Goal: Information Seeking & Learning: Understand process/instructions

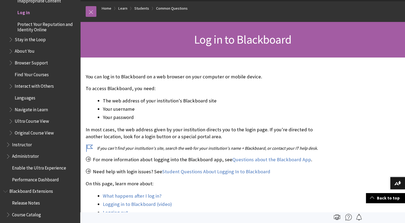
scroll to position [53, 0]
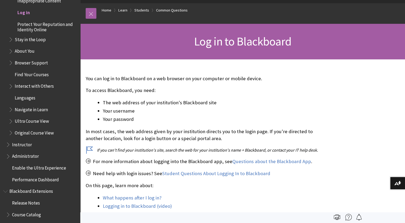
click at [190, 45] on h1 "Log in to Blackboard" at bounding box center [243, 42] width 314 height 14
click at [207, 38] on span "Log in to Blackboard" at bounding box center [242, 41] width 97 height 15
drag, startPoint x: 207, startPoint y: 38, endPoint x: 242, endPoint y: 57, distance: 39.3
click at [242, 57] on div "Log in to Blackboard" at bounding box center [242, 42] width 325 height 36
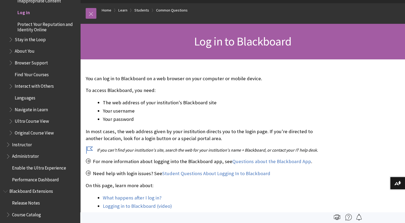
click at [22, 12] on span "Log in" at bounding box center [23, 11] width 13 height 7
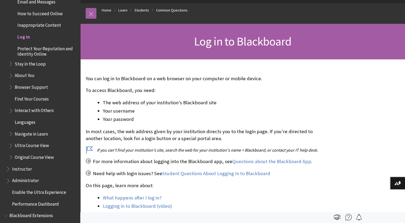
scroll to position [547, 0]
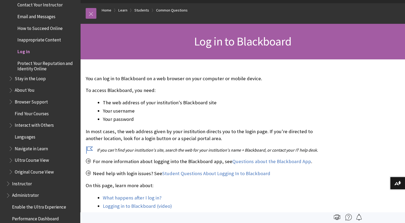
click at [24, 54] on span "Log in" at bounding box center [23, 50] width 13 height 7
click at [23, 52] on span "Log in" at bounding box center [23, 50] width 13 height 7
click at [23, 51] on span "Log in" at bounding box center [23, 50] width 13 height 7
click at [23, 52] on span "Log in" at bounding box center [23, 50] width 13 height 7
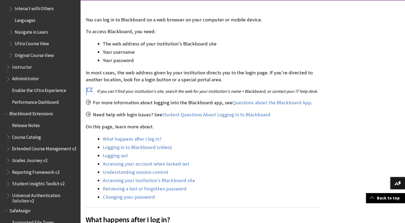
scroll to position [668, 0]
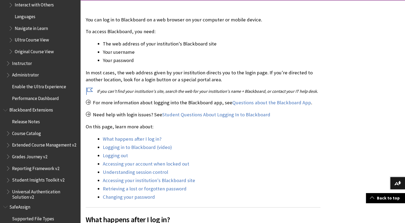
click at [29, 160] on span "Grades Journey v2" at bounding box center [29, 155] width 35 height 7
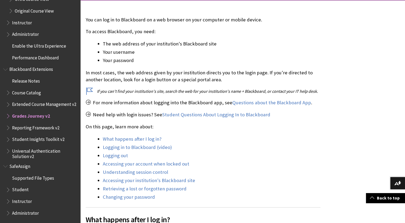
scroll to position [712, 0]
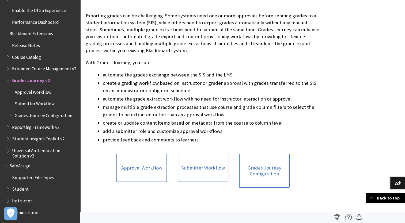
scroll to position [115, 0]
click at [247, 171] on link "Grades Journey Configuration" at bounding box center [264, 171] width 51 height 34
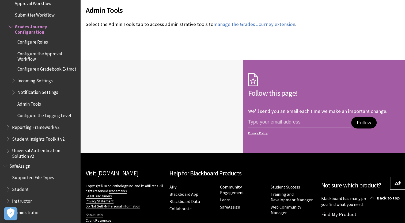
scroll to position [681, 0]
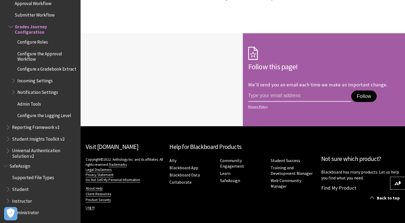
click at [276, 94] on input "email address" at bounding box center [299, 96] width 103 height 11
